Goal: Find specific page/section: Find specific page/section

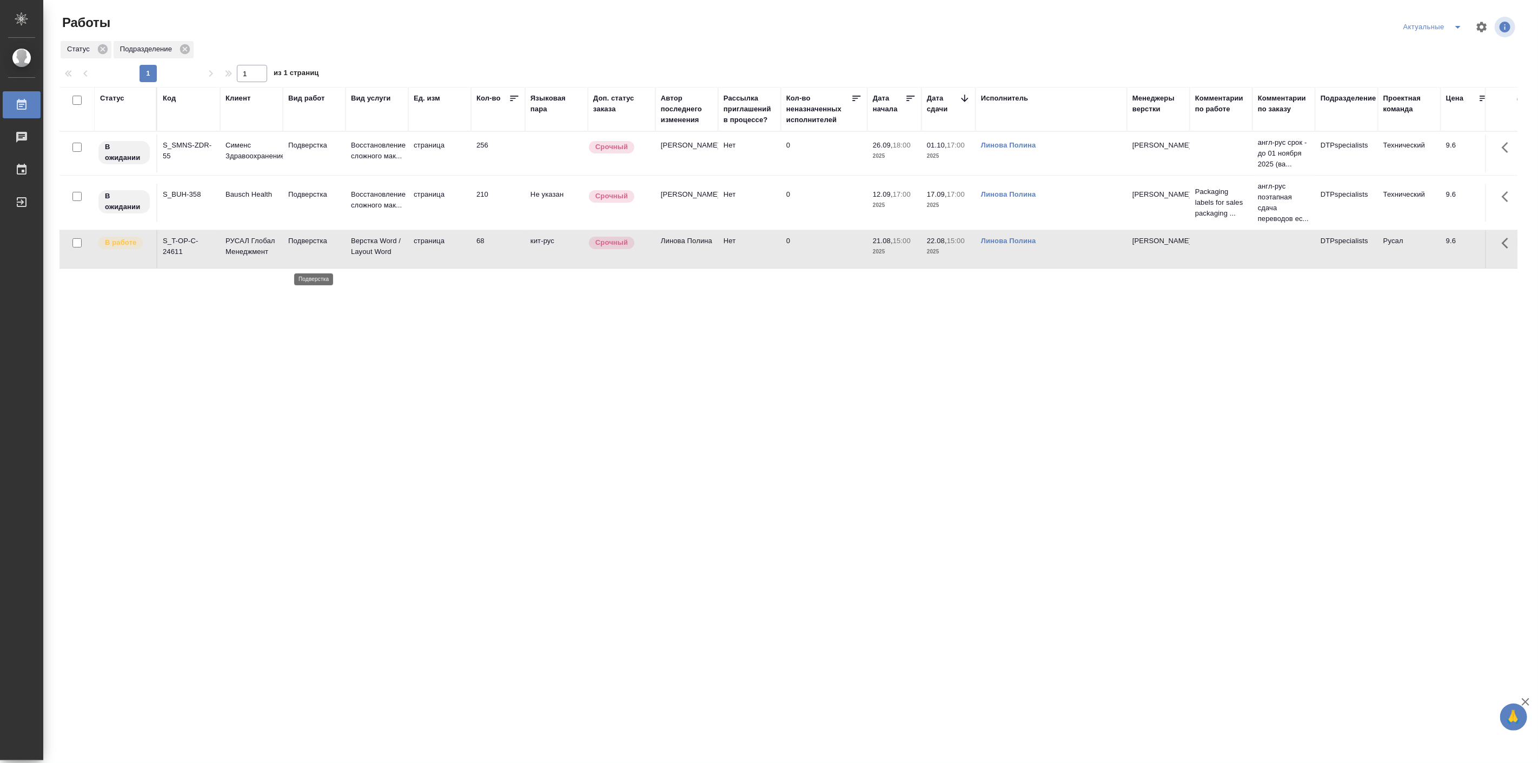
click at [293, 247] on p "Подверстка" at bounding box center [314, 241] width 52 height 11
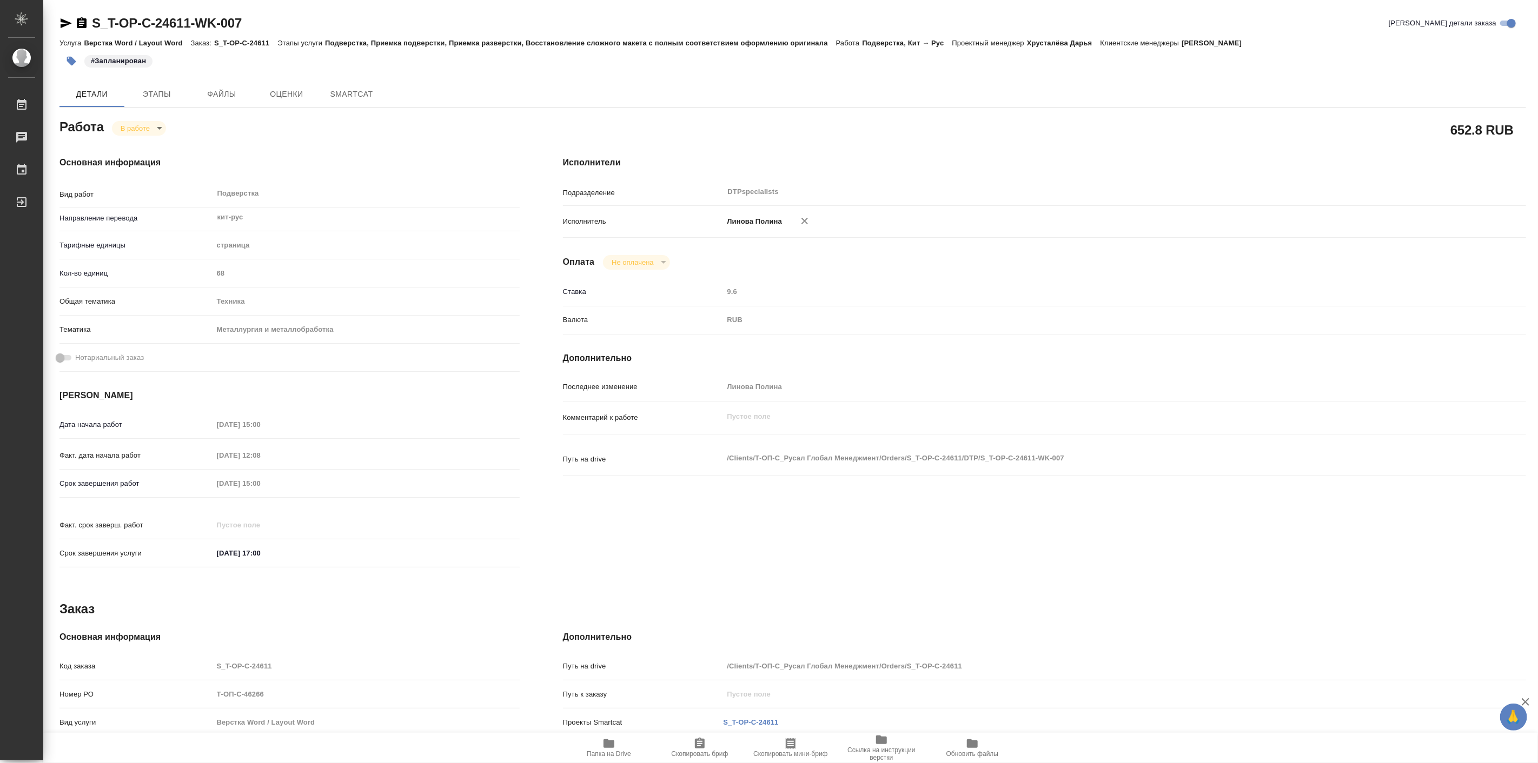
type textarea "x"
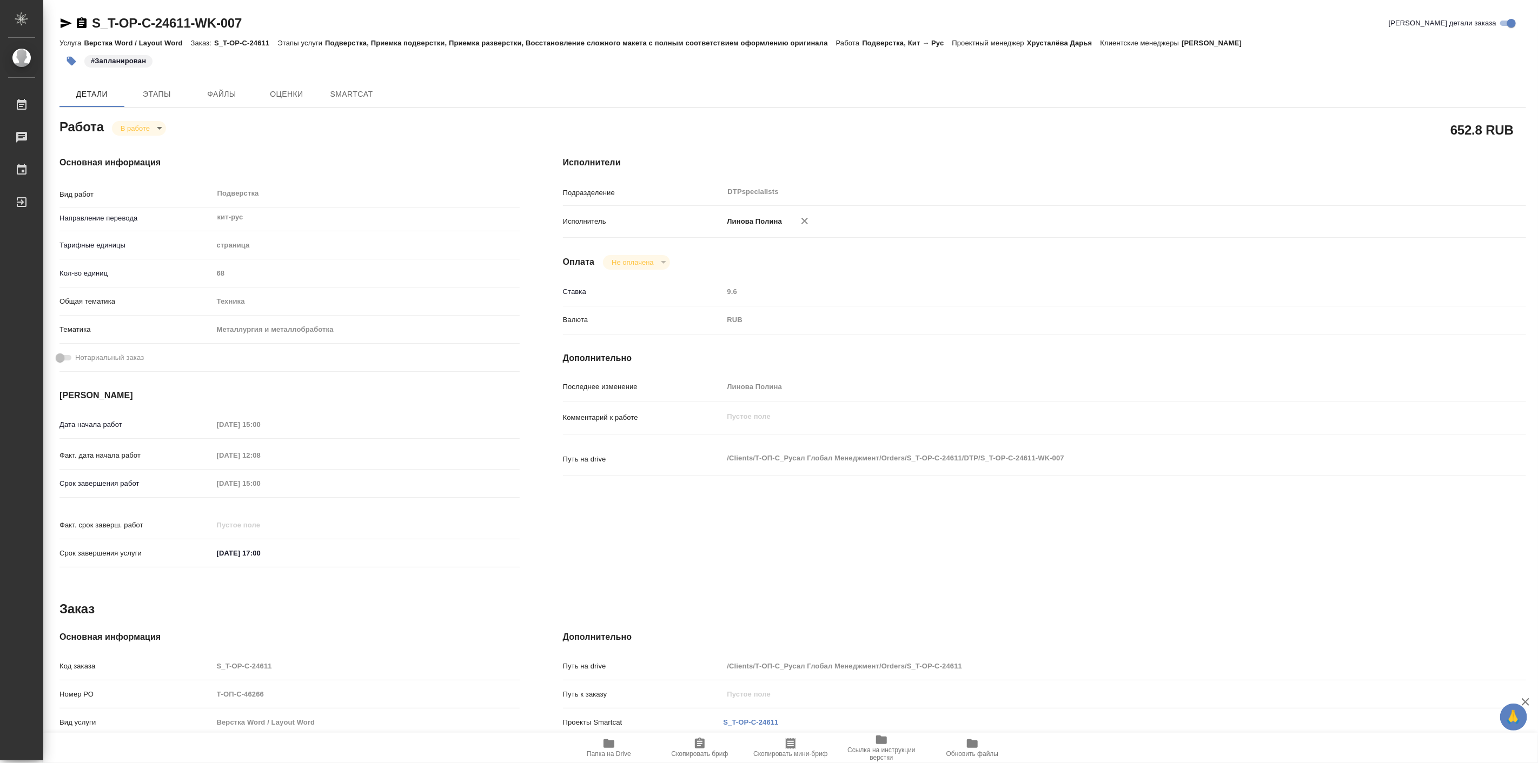
type textarea "x"
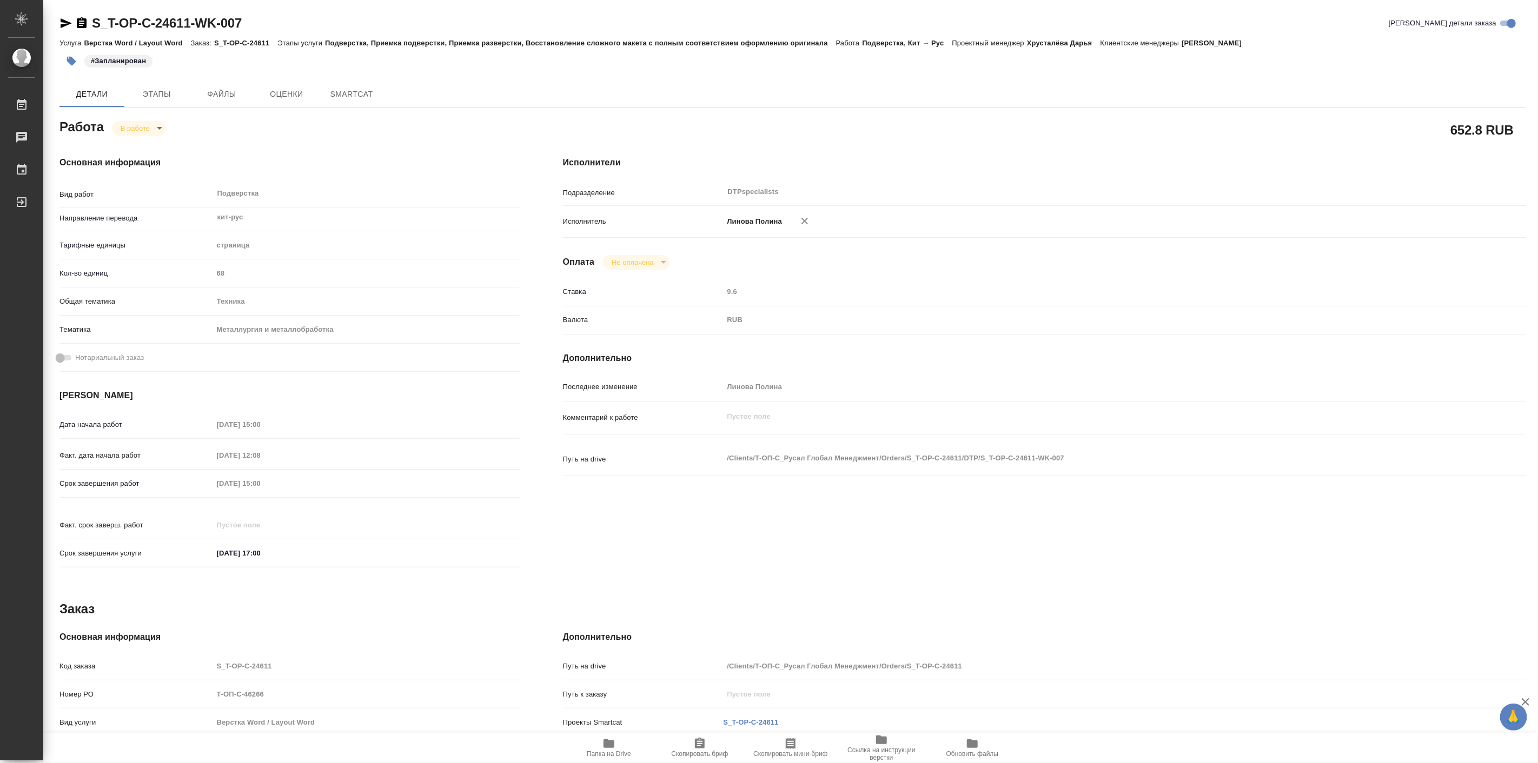
type textarea "x"
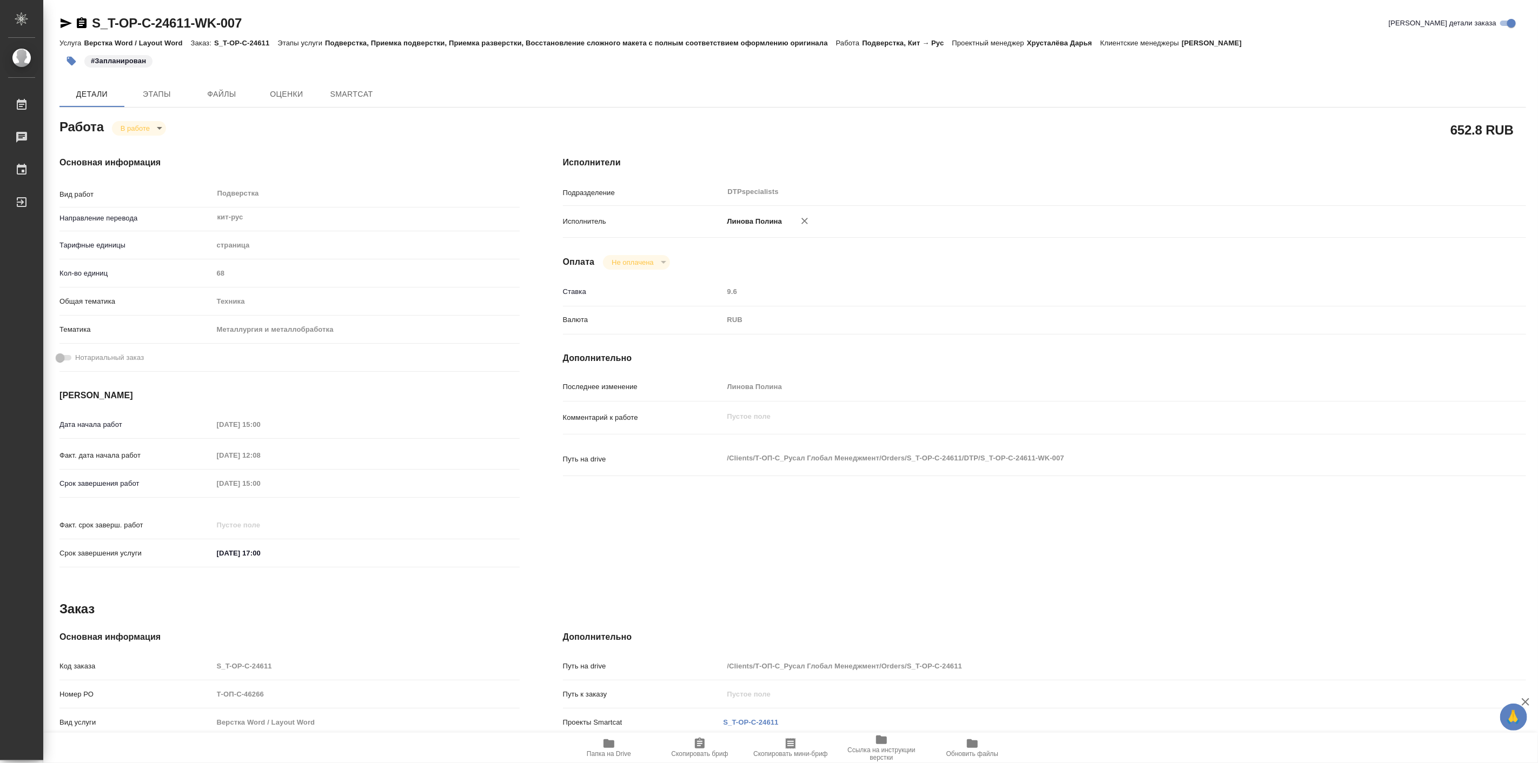
type textarea "x"
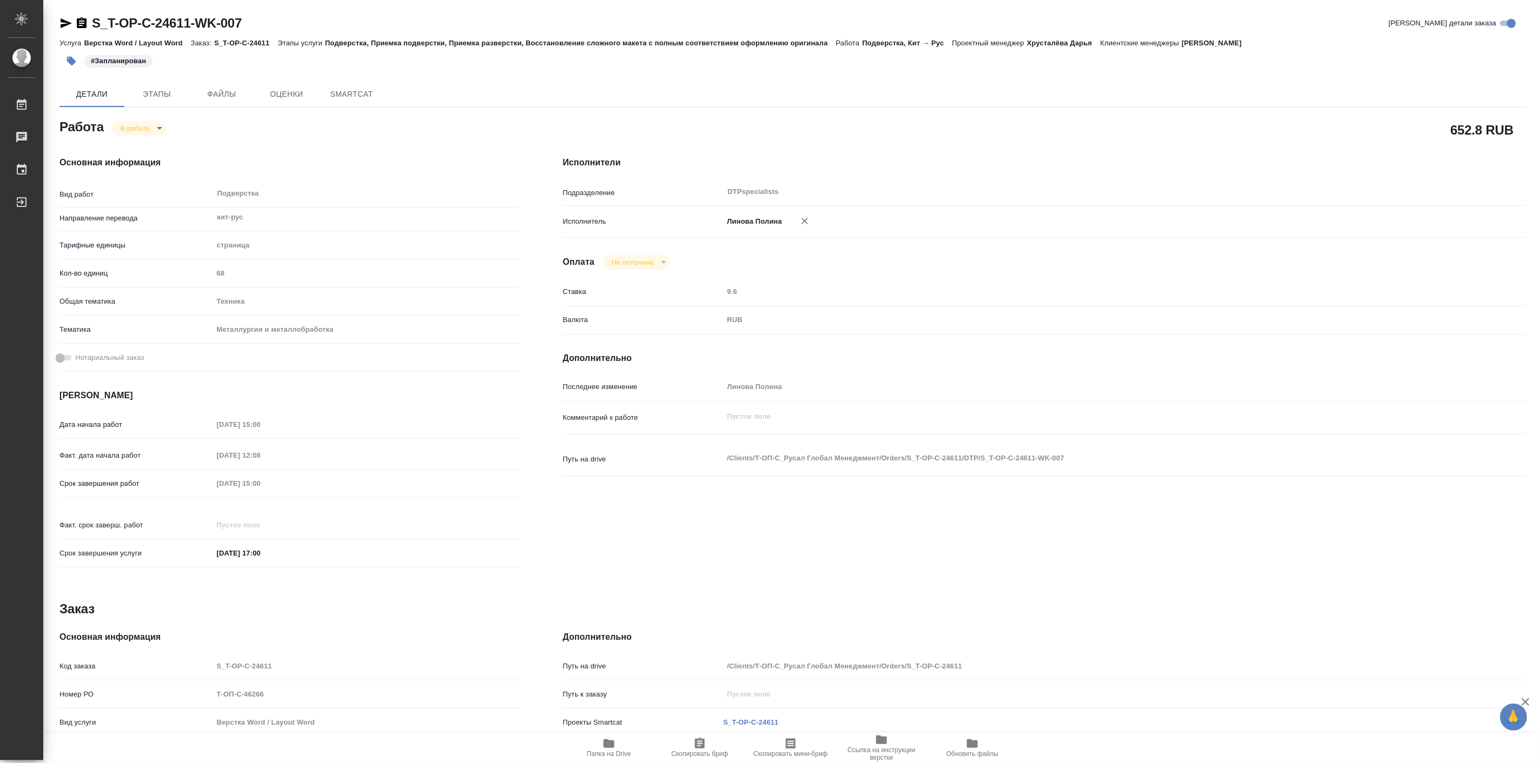
type textarea "x"
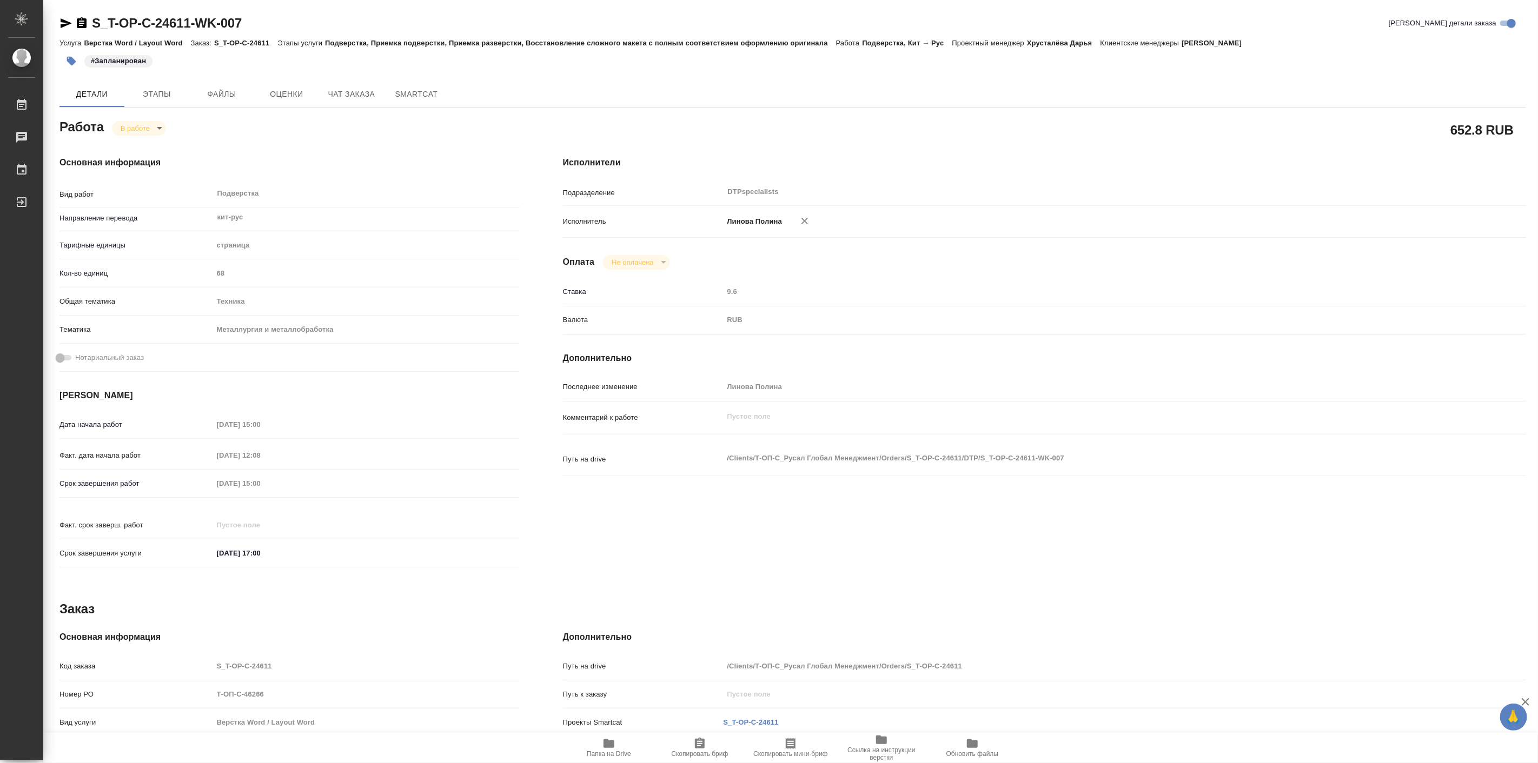
type textarea "x"
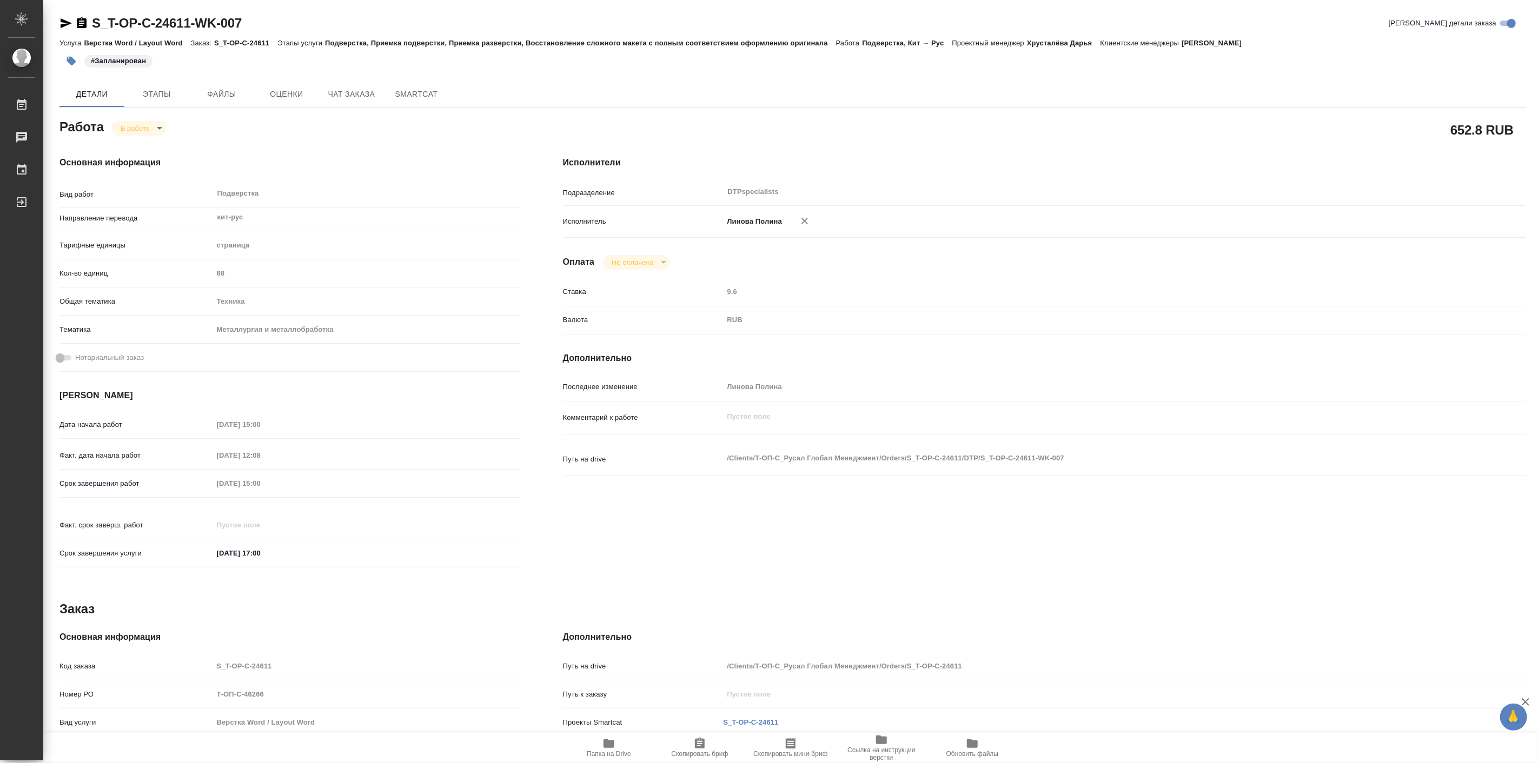
type textarea "x"
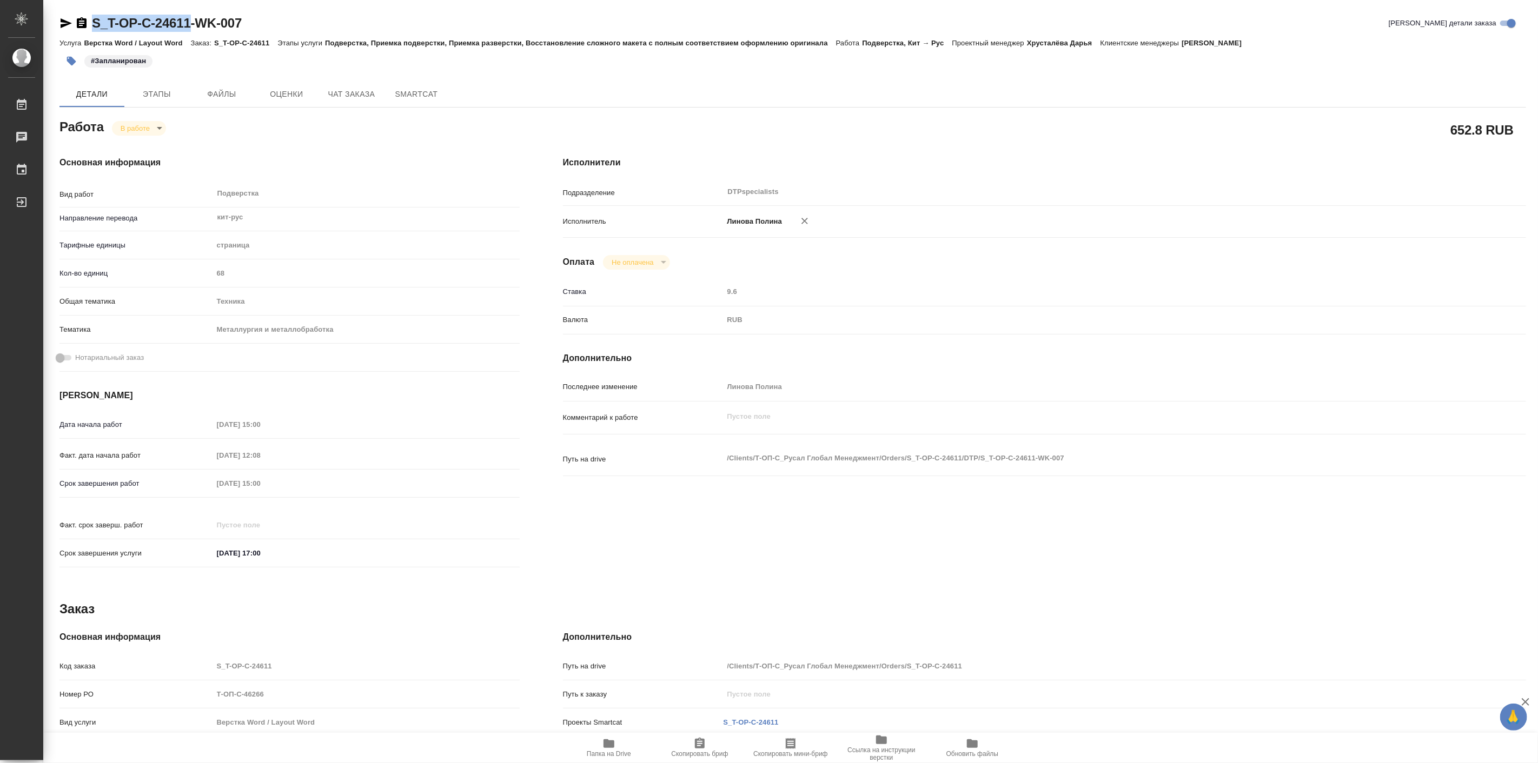
drag, startPoint x: 90, startPoint y: 11, endPoint x: 193, endPoint y: 21, distance: 103.7
click at [193, 21] on div "S_T-OP-C-24611-WK-007 Кратко детали заказа Услуга Верстка Word / Layout Word За…" at bounding box center [793, 460] width 1478 height 920
type textarea "x"
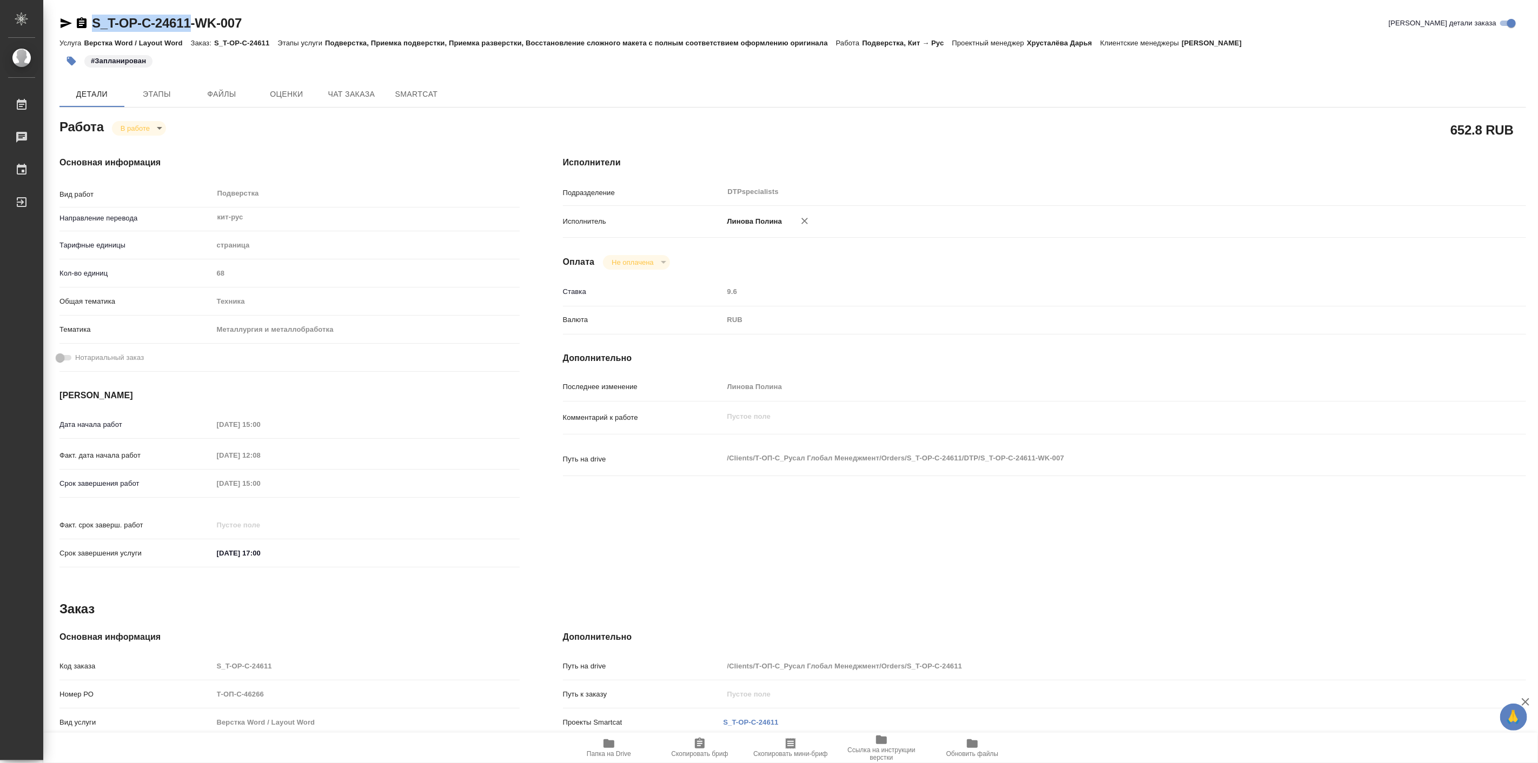
type textarea "x"
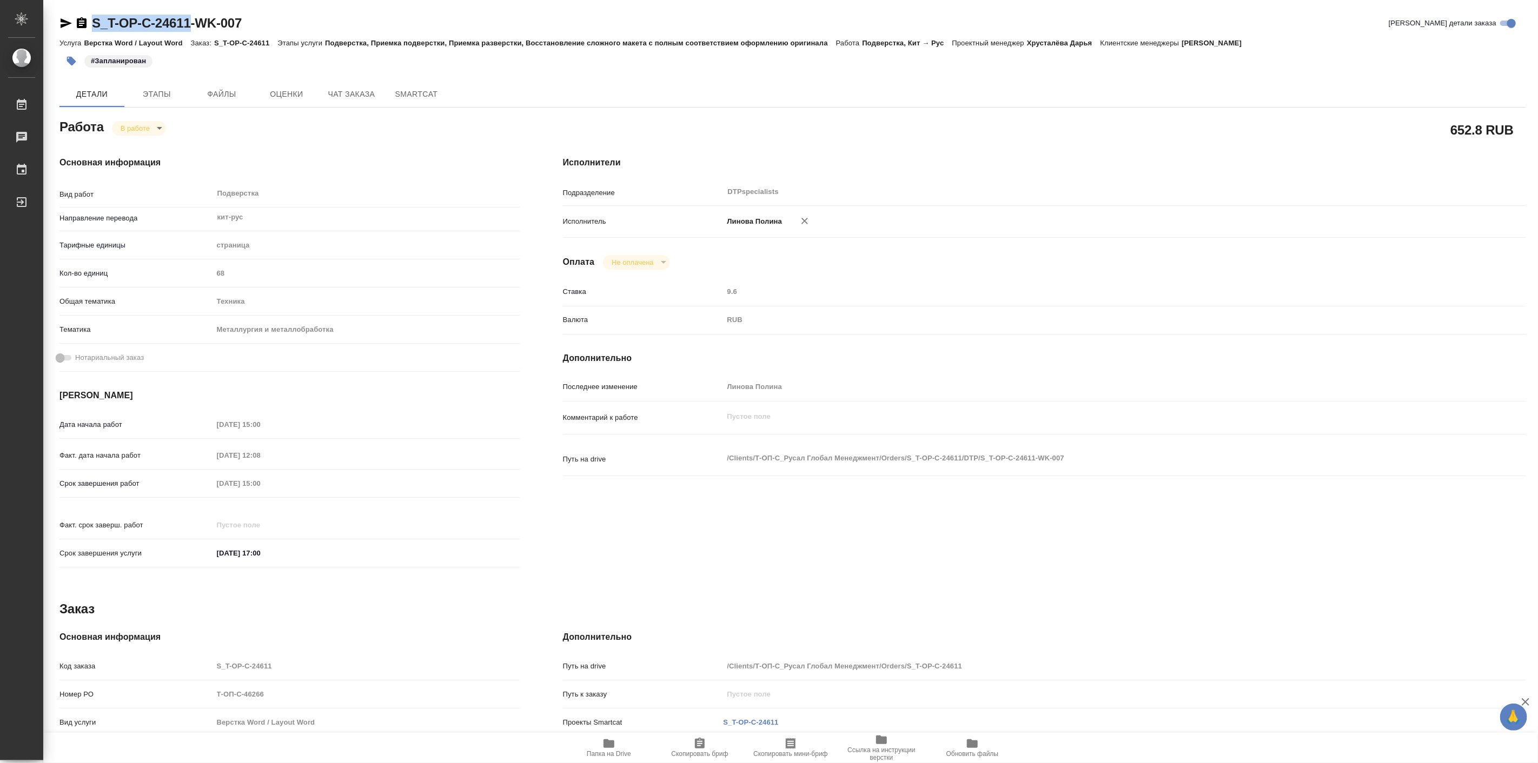
type textarea "x"
copy link "S_T-OP-C-24611"
click at [614, 754] on span "Папка на Drive" at bounding box center [609, 755] width 44 height 8
